Goal: Information Seeking & Learning: Learn about a topic

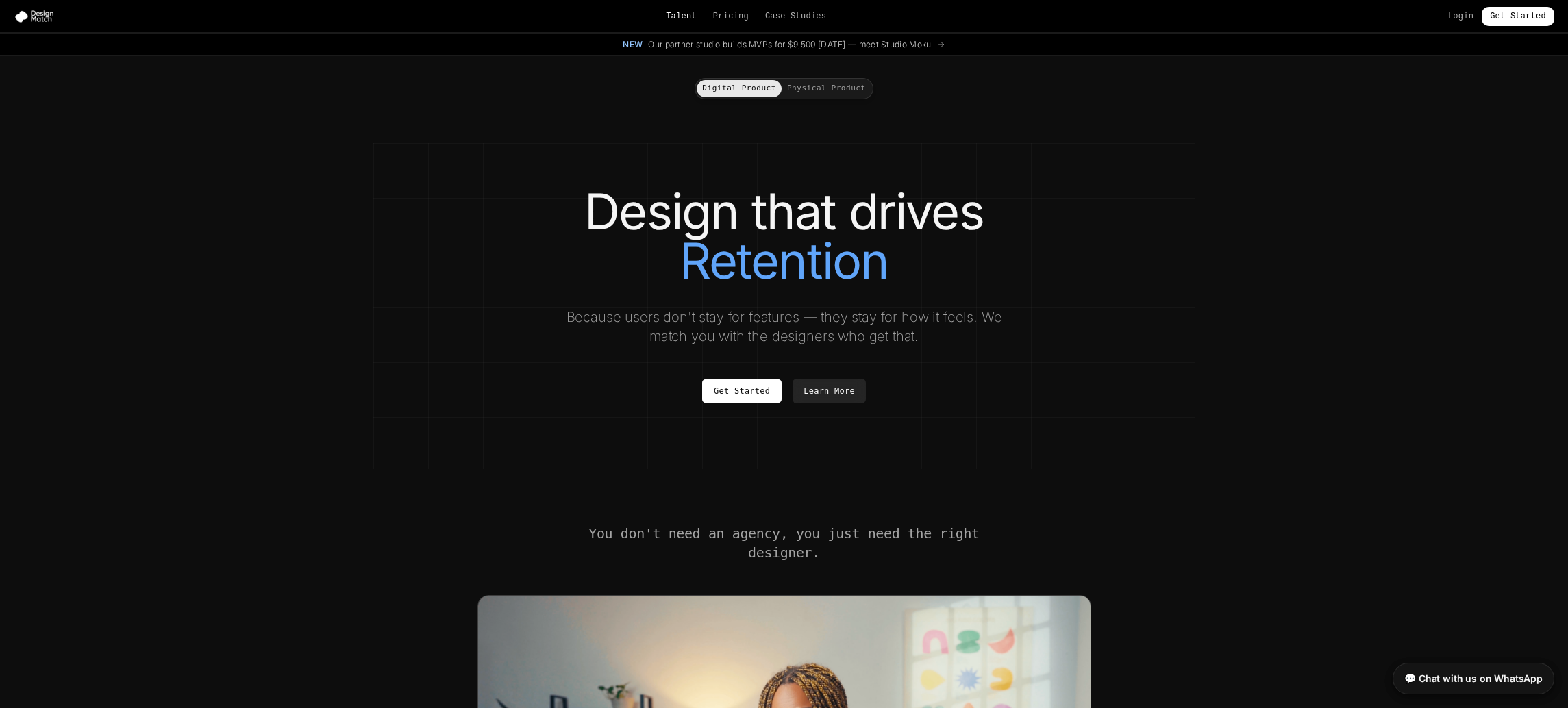
click at [697, 17] on link "Talent" at bounding box center [681, 15] width 31 height 11
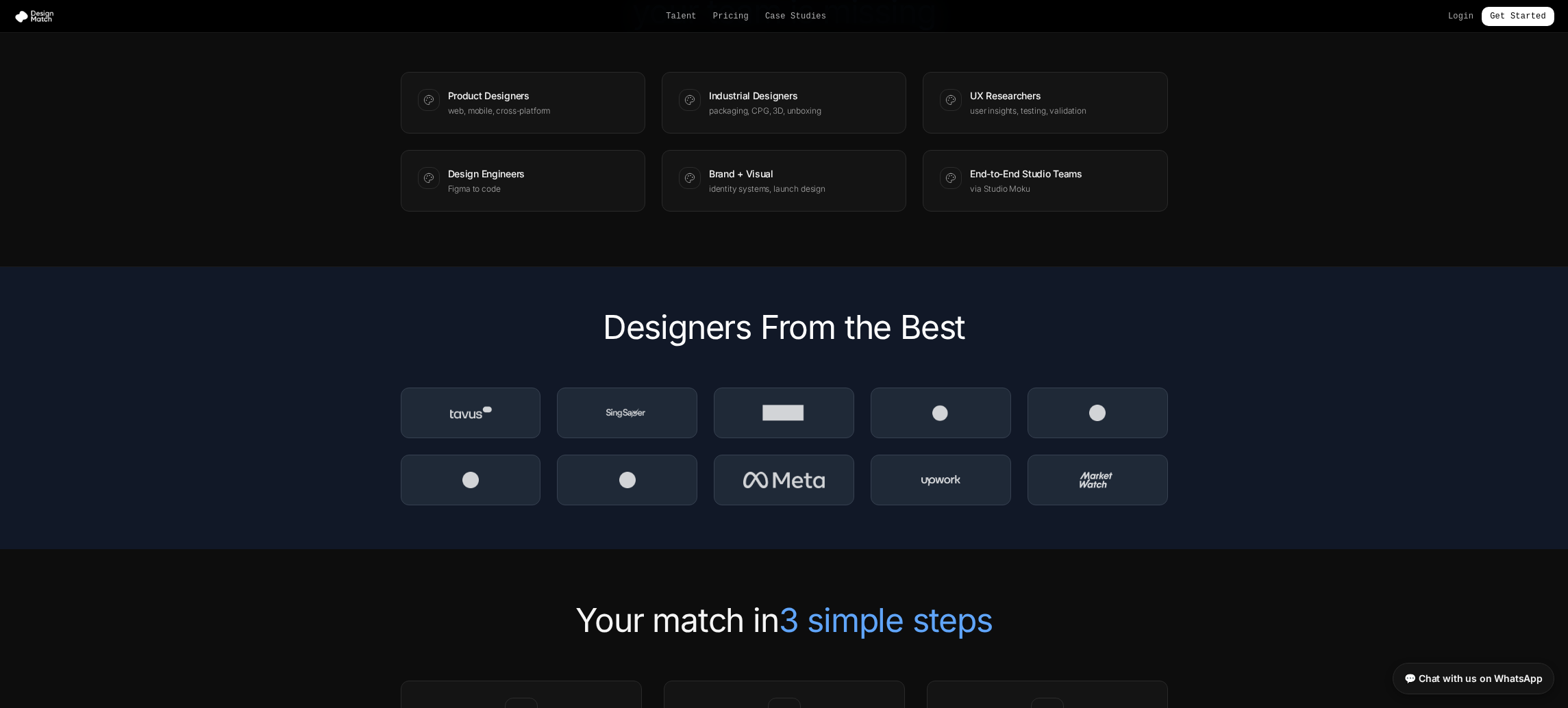
scroll to position [1712, 0]
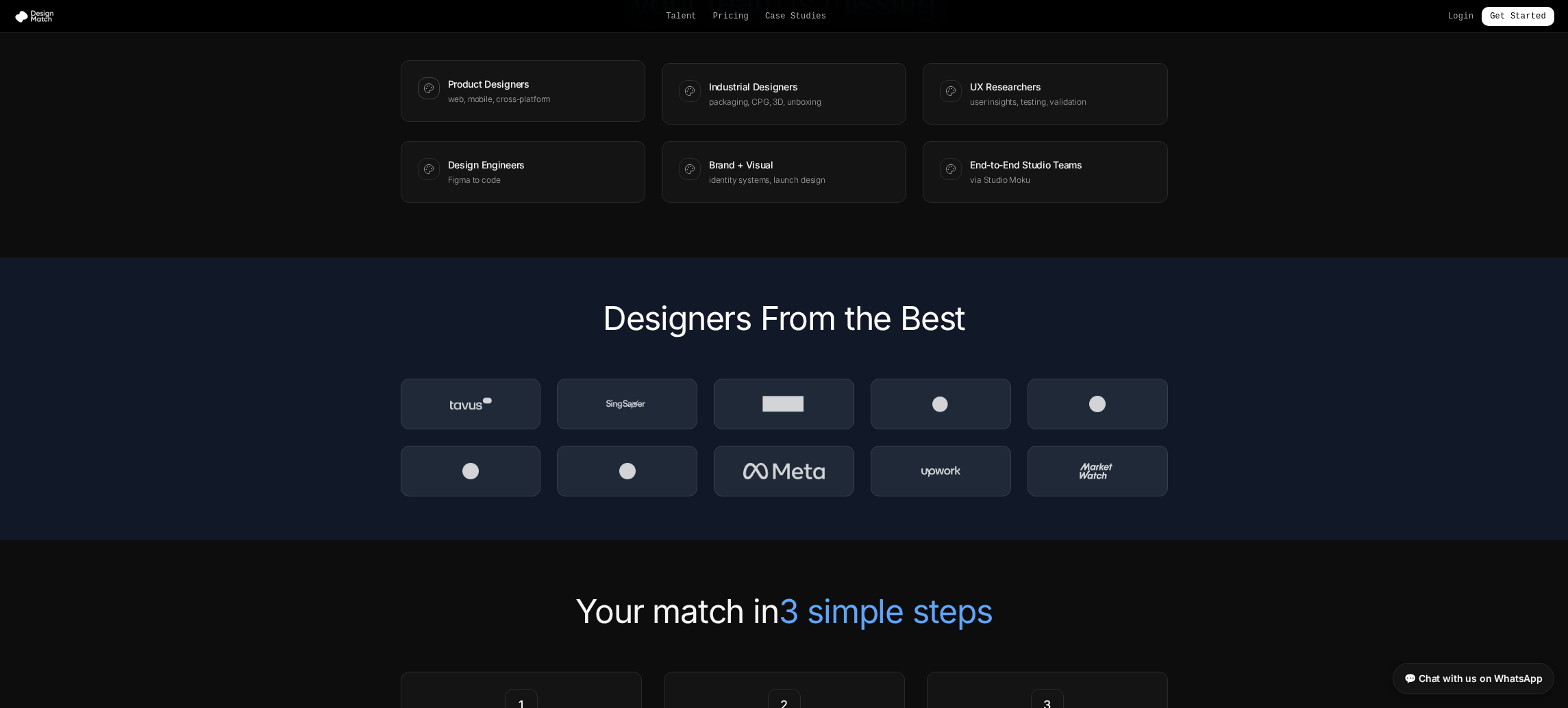
click at [467, 105] on p "web, mobile, cross-platform" at bounding box center [499, 98] width 103 height 11
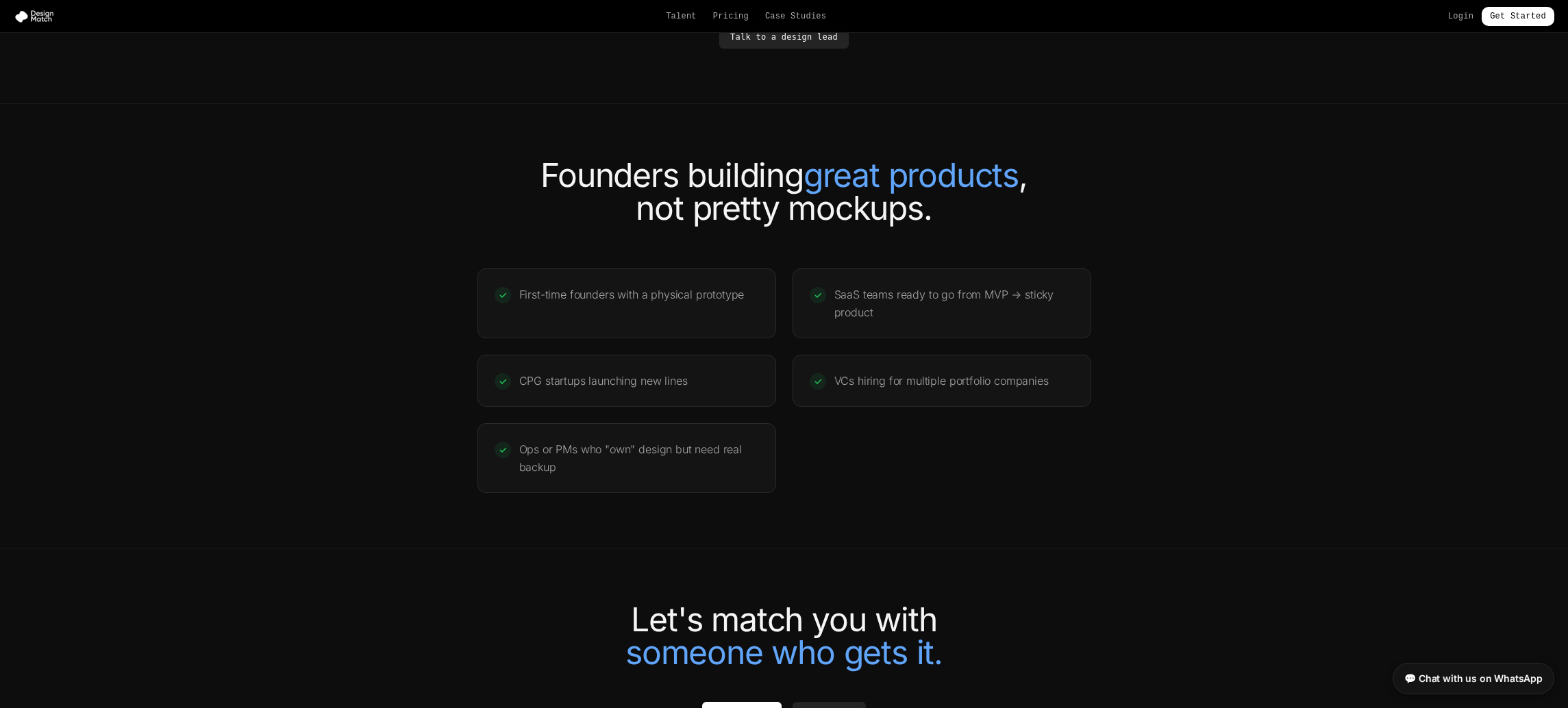
scroll to position [2534, 0]
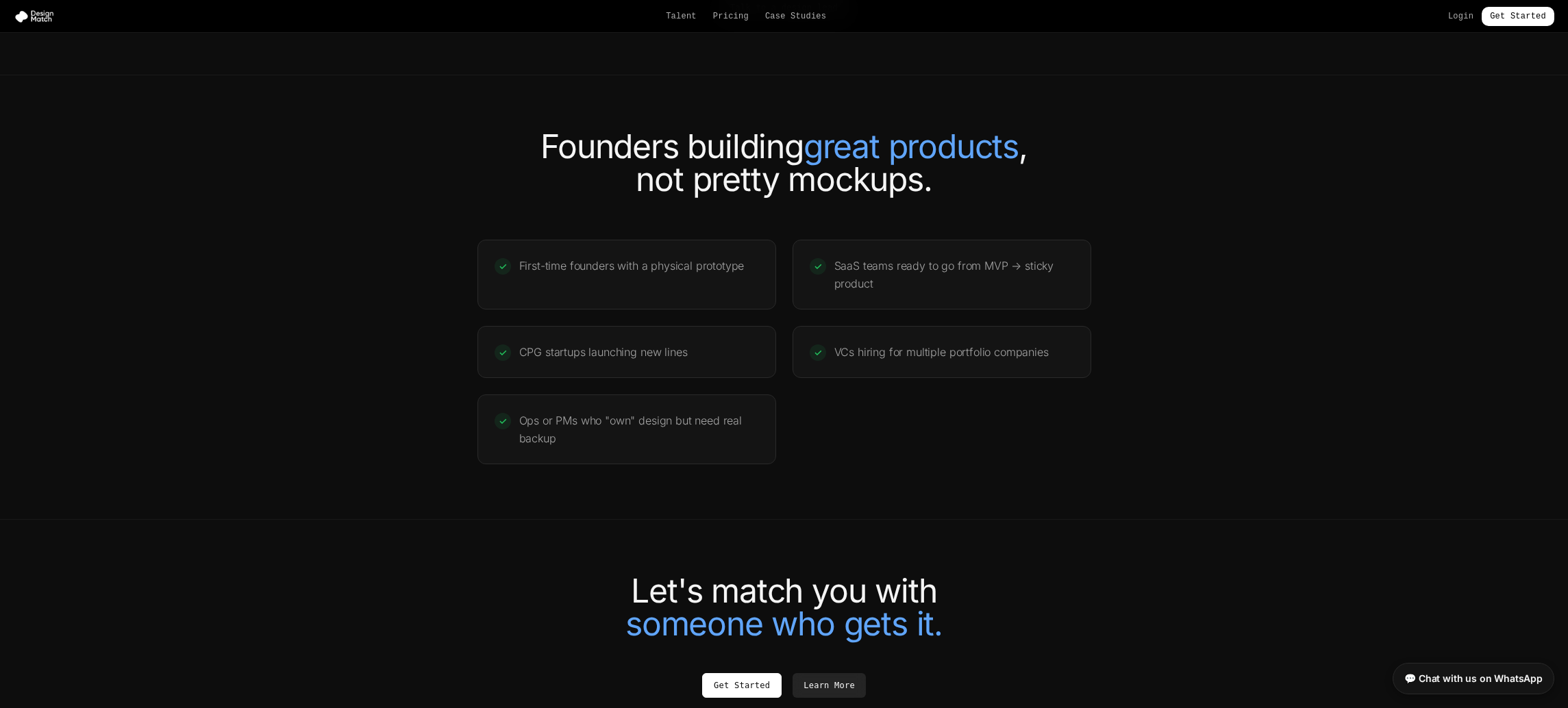
click at [797, 19] on link "Talk to a design lead" at bounding box center [784, 8] width 129 height 23
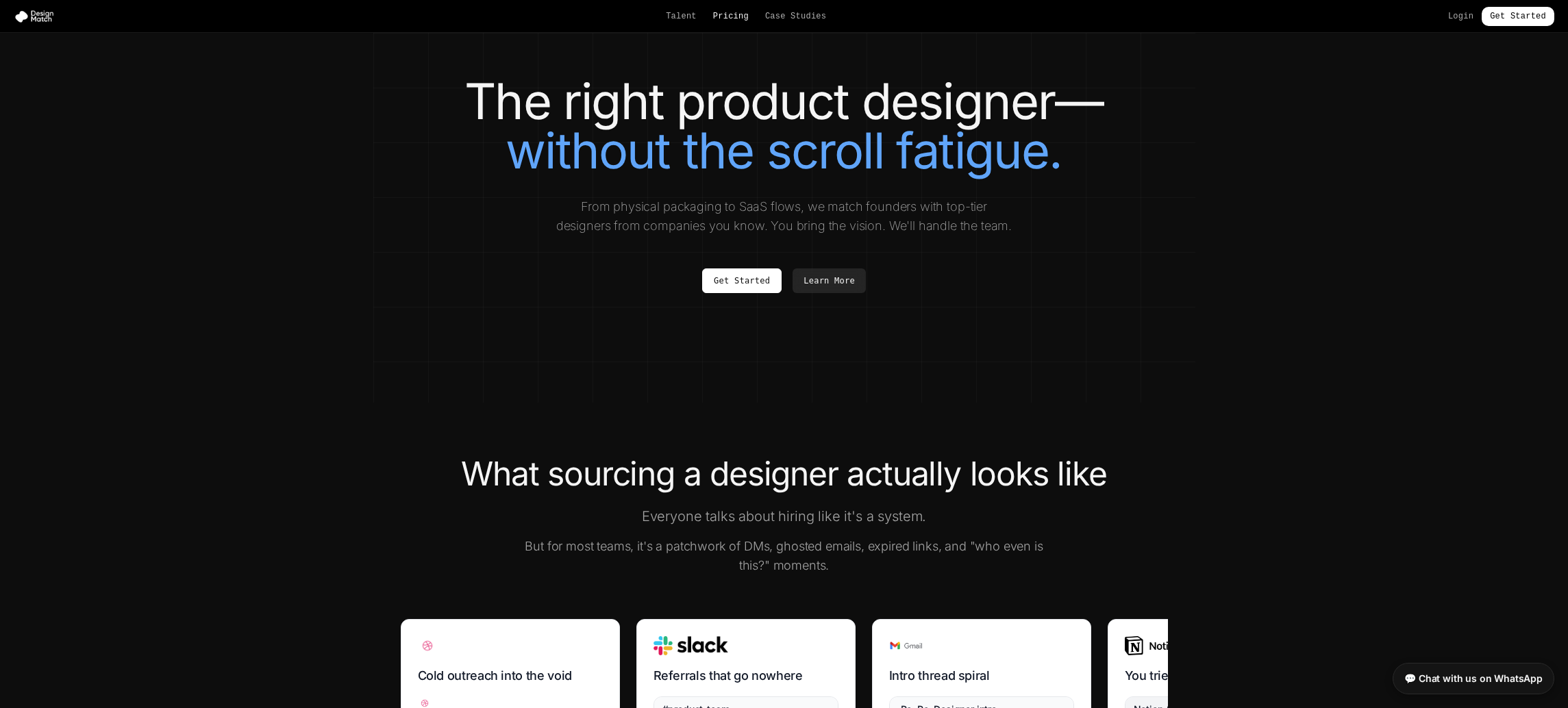
click at [736, 16] on link "Pricing" at bounding box center [730, 15] width 36 height 11
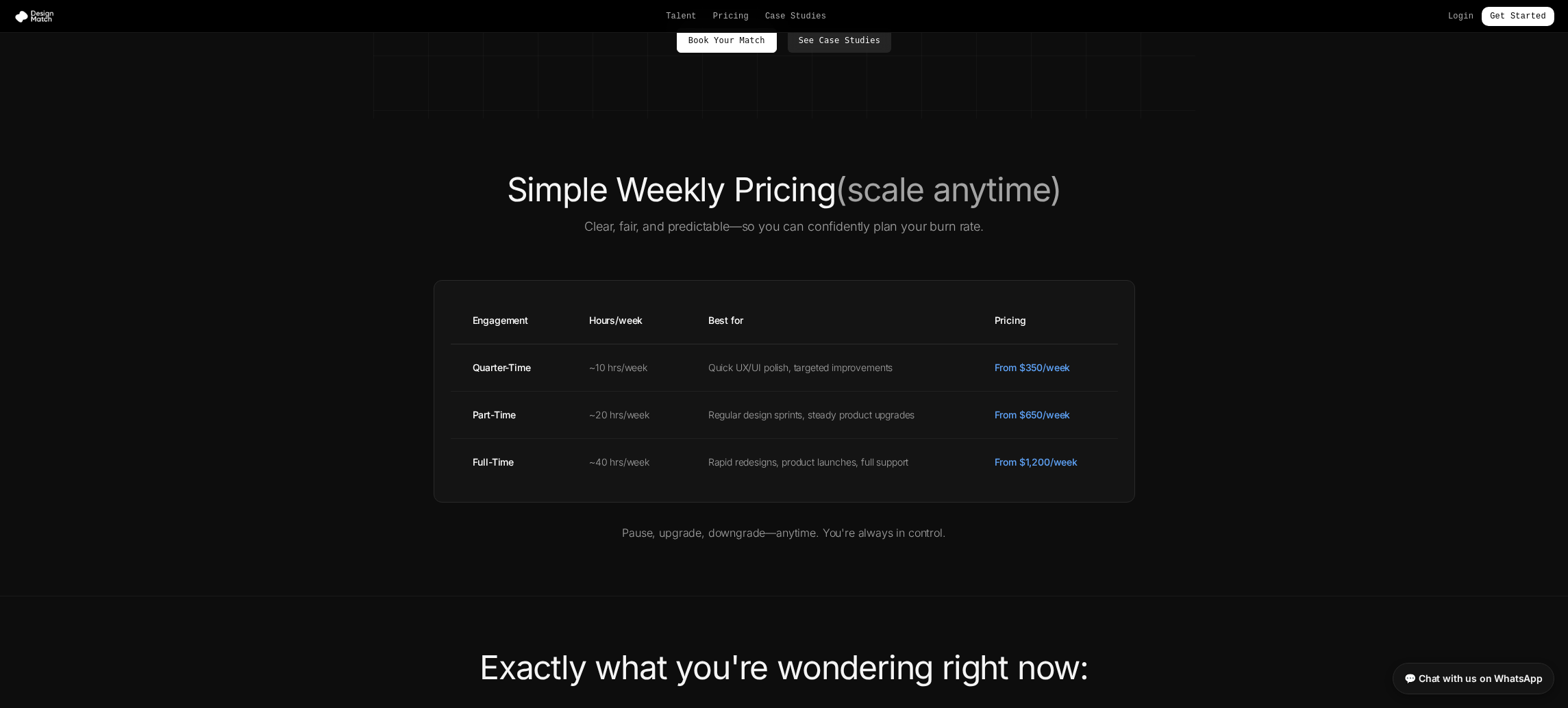
scroll to position [342, 0]
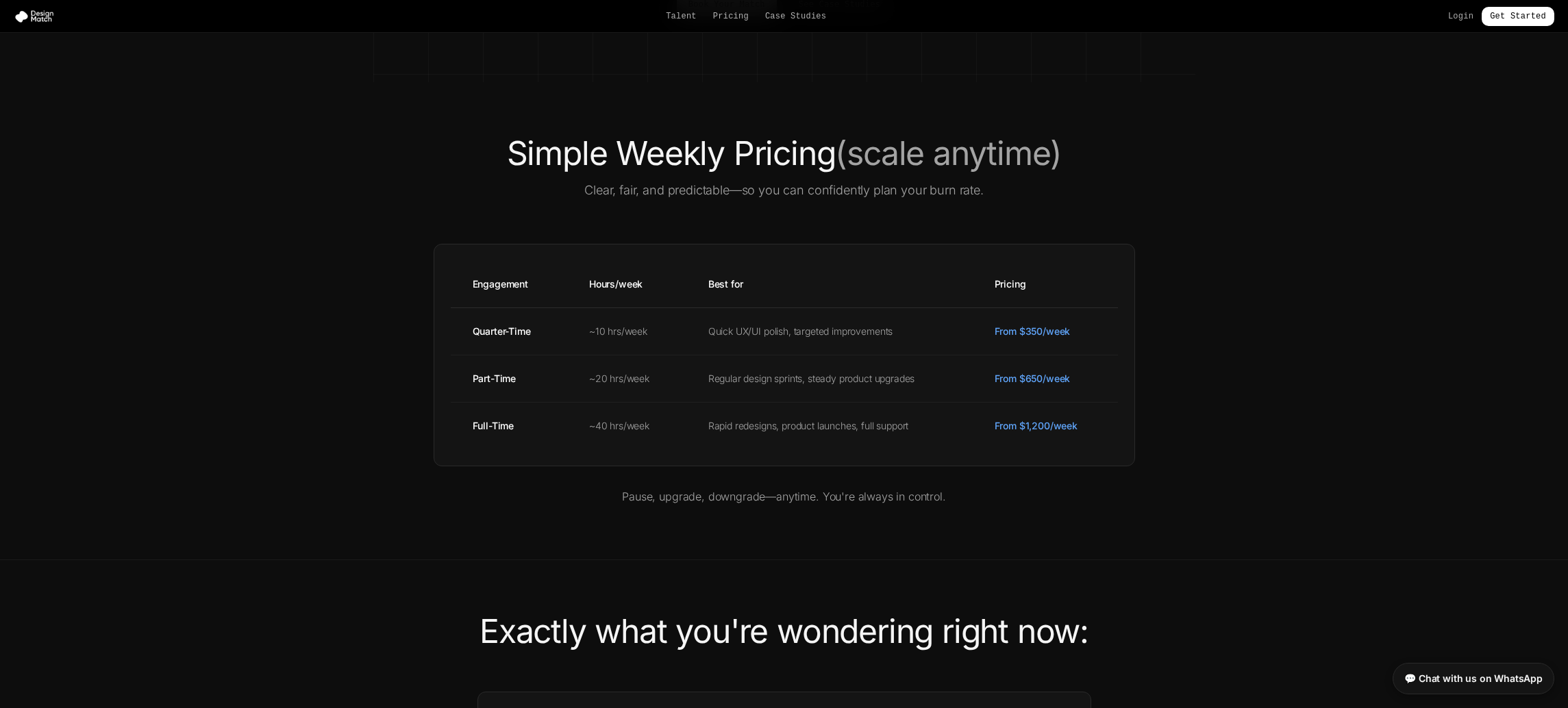
click at [1351, 355] on section "Simple Weekly Pricing (scale anytime) Clear, fair, and predictable—so you can c…" at bounding box center [784, 321] width 1568 height 478
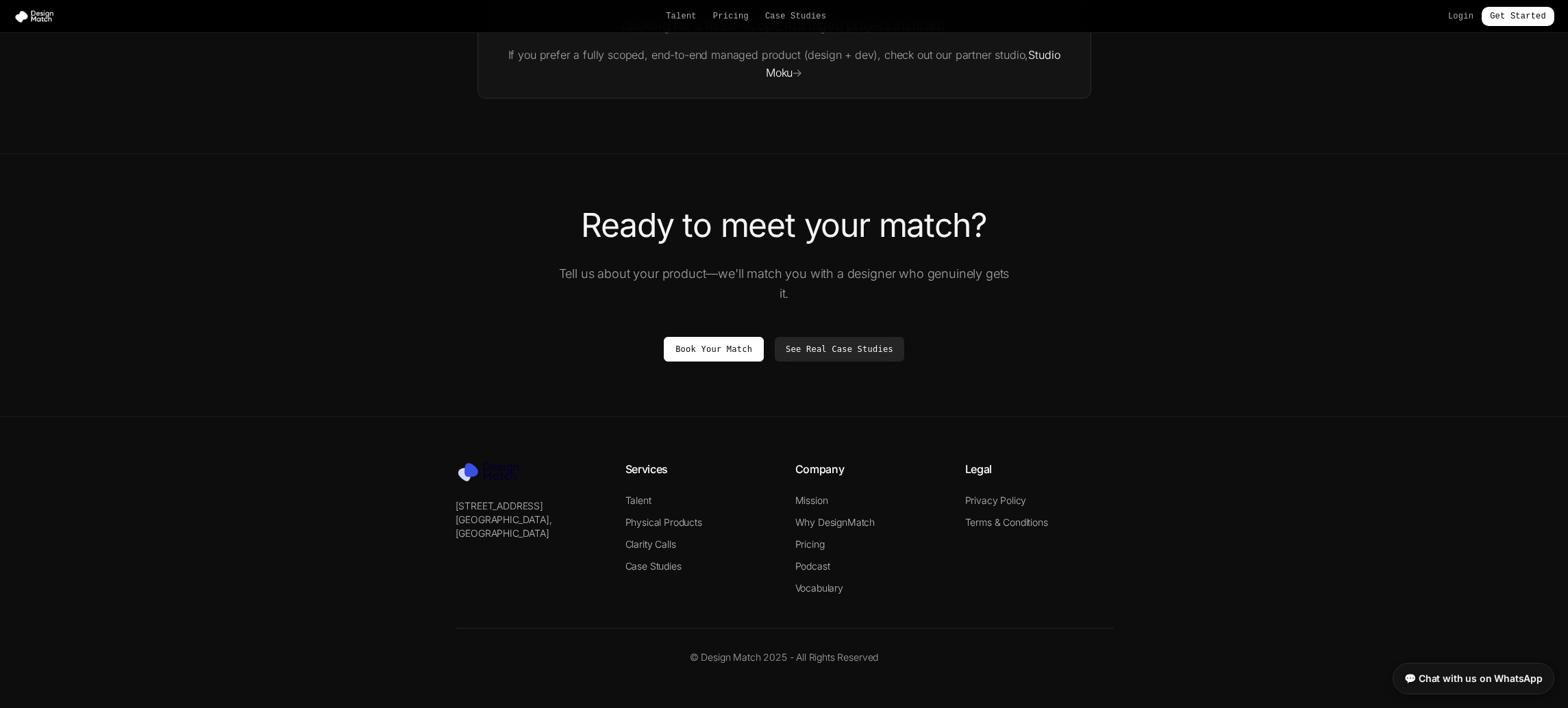
scroll to position [2464, 0]
click at [42, 17] on img at bounding box center [37, 16] width 46 height 14
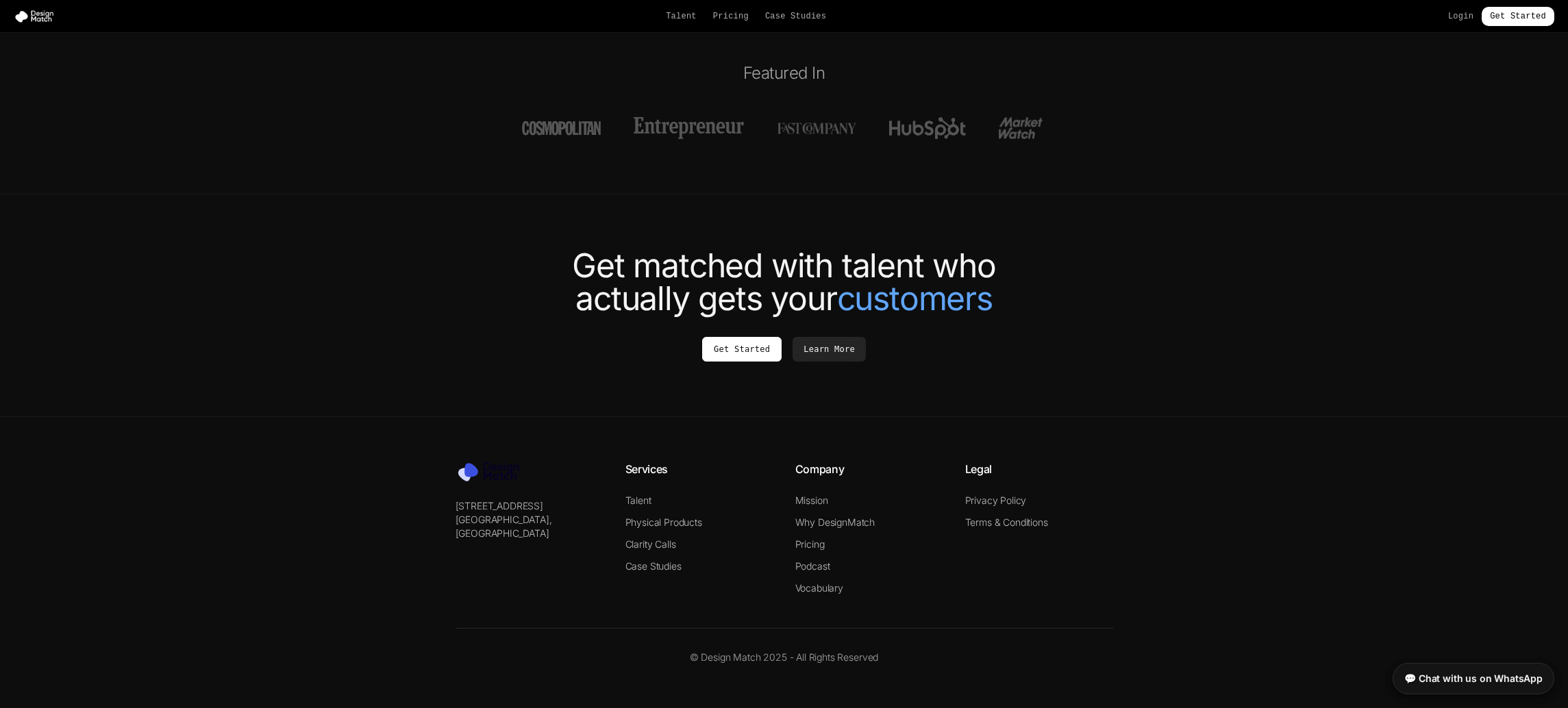
scroll to position [5187, 0]
